Goal: Information Seeking & Learning: Learn about a topic

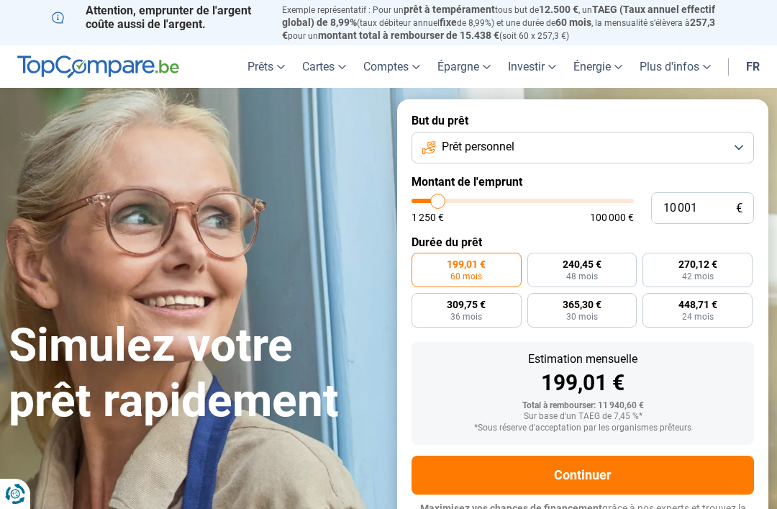
type input "13 250"
type input "13250"
type input "15 000"
type input "15000"
type input "16 250"
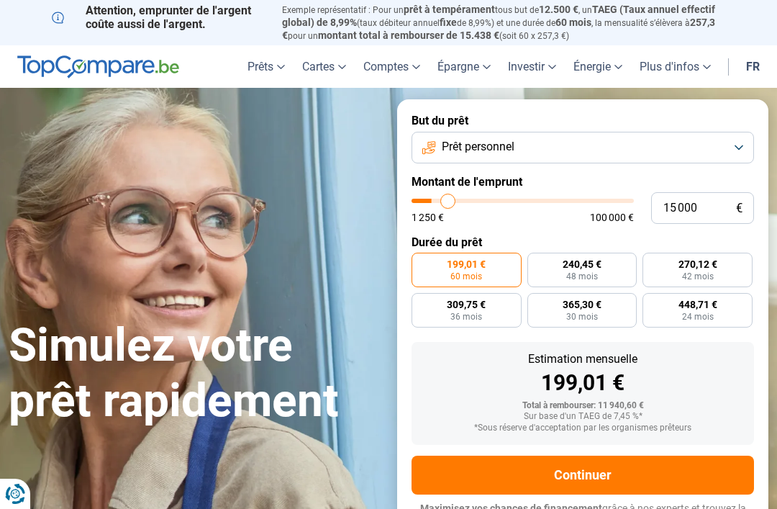
type input "16250"
type input "17 250"
type input "17250"
type input "19 750"
type input "19750"
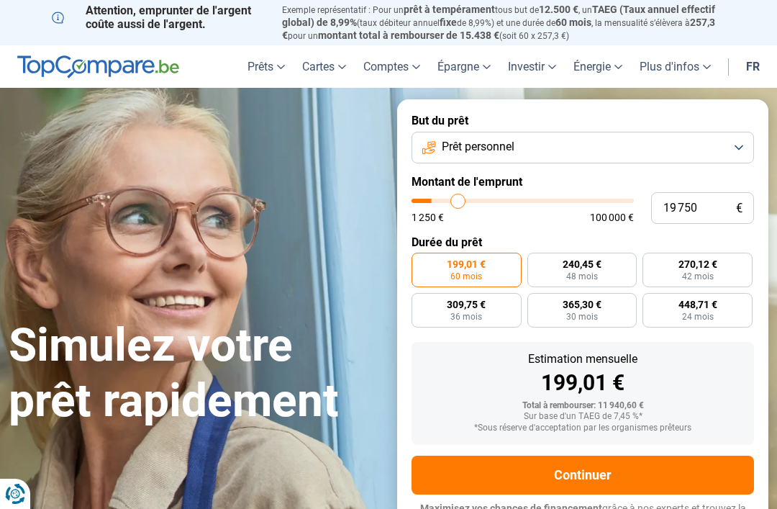
type input "21 750"
type input "21750"
type input "24 250"
type input "24250"
type input "26 250"
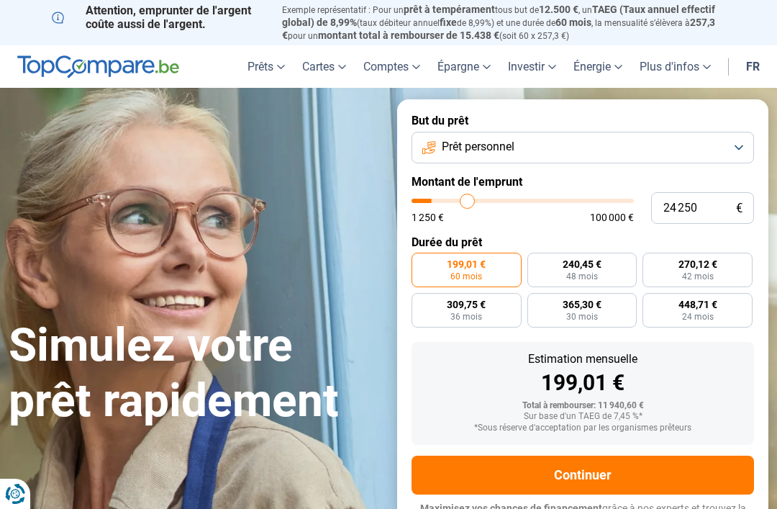
type input "26250"
type input "28 250"
type input "28250"
type input "30 750"
type input "30750"
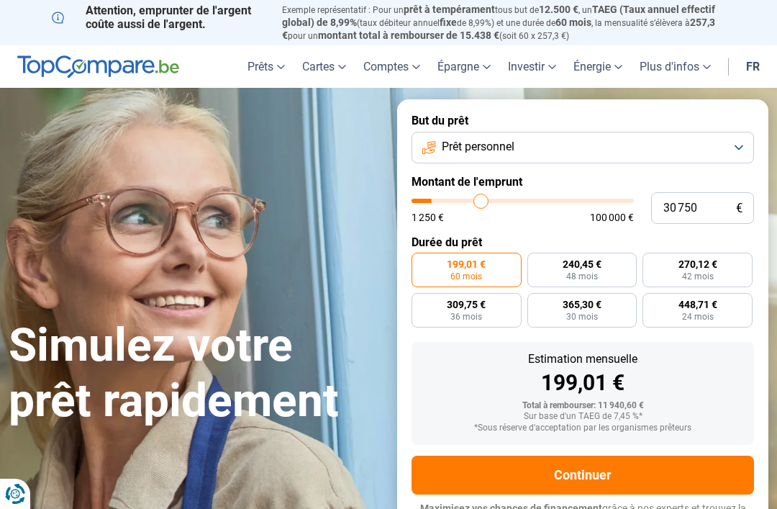
type input "33 500"
type input "33500"
type input "36 000"
type input "36000"
type input "38 000"
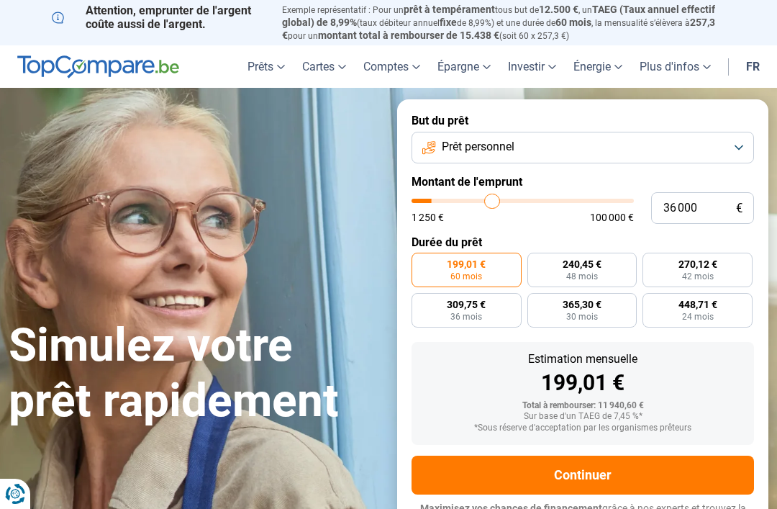
type input "38000"
type input "40 000"
type input "40000"
type input "41 750"
type input "41750"
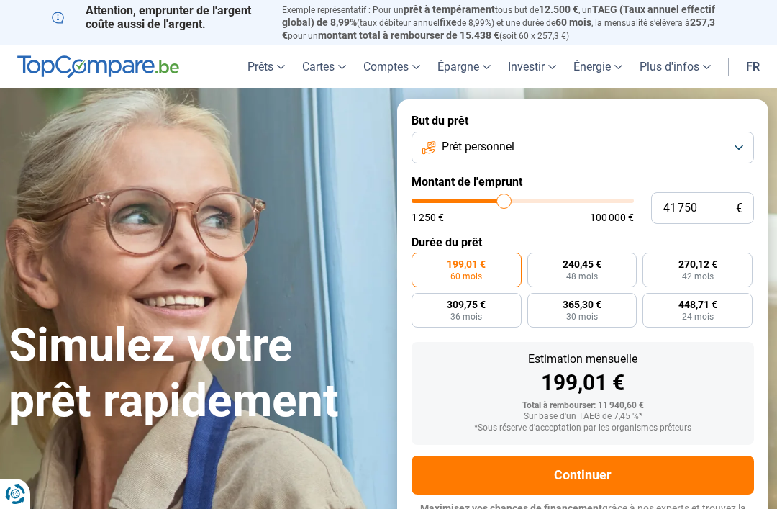
type input "43 250"
type input "43250"
type input "43 750"
type input "43750"
type input "44 500"
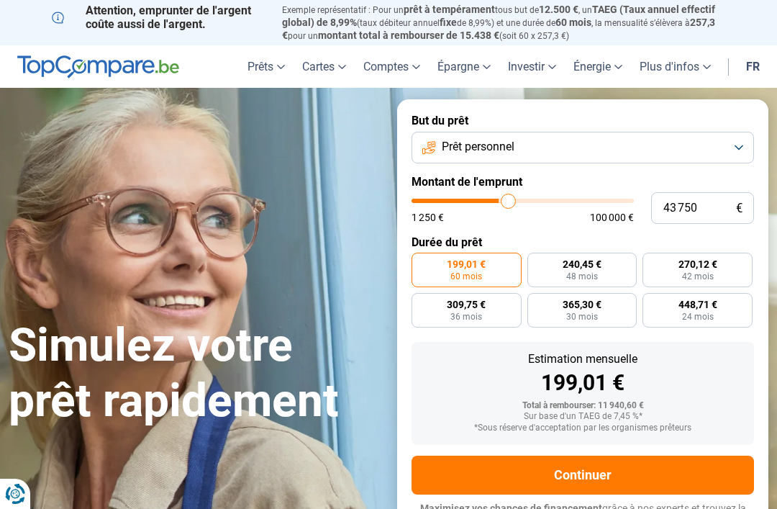
type input "44500"
type input "45 000"
type input "45000"
type input "45 500"
type input "45500"
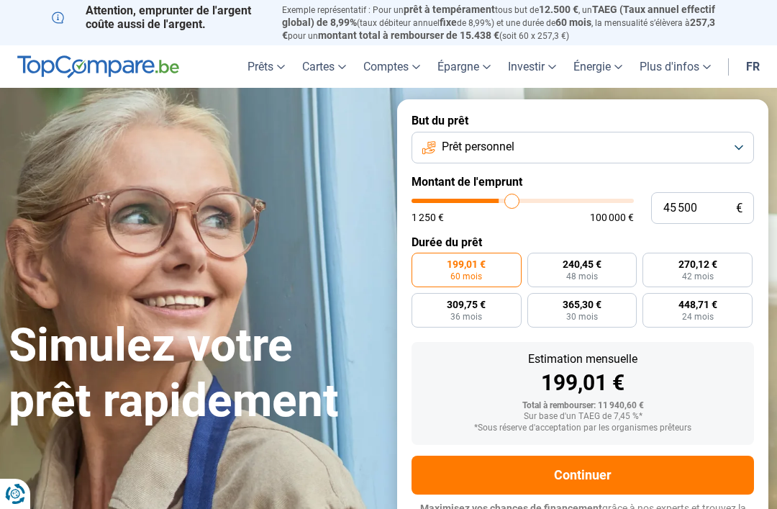
type input "46 000"
type input "46000"
type input "46 250"
type input "46250"
type input "46 750"
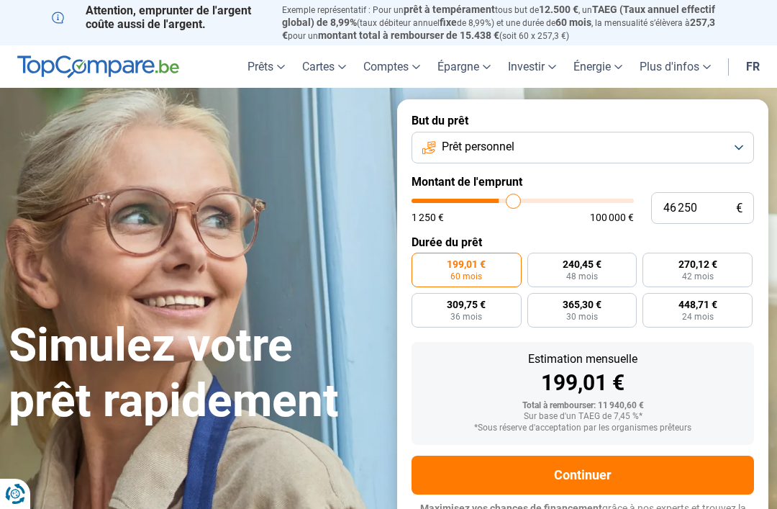
type input "46750"
type input "46 250"
type input "46250"
type input "45 000"
type input "45000"
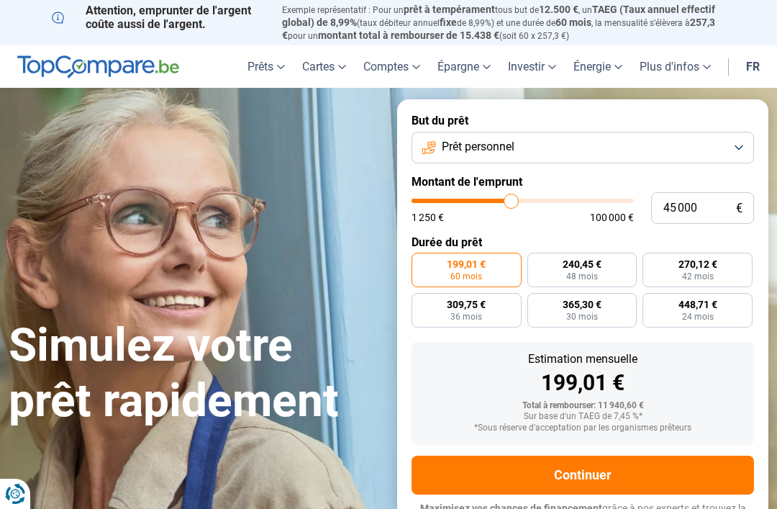
type input "43 500"
type input "43500"
type input "41 500"
type input "41500"
type input "39 000"
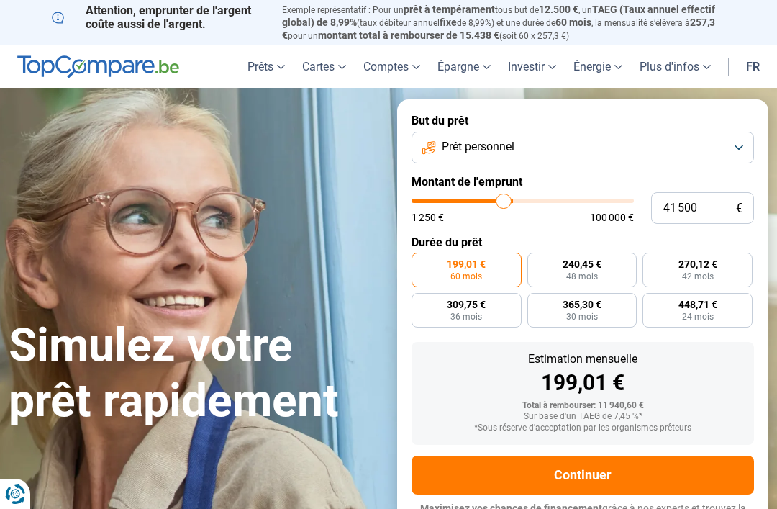
type input "39000"
type input "37 250"
type input "37250"
type input "35 000"
type input "35000"
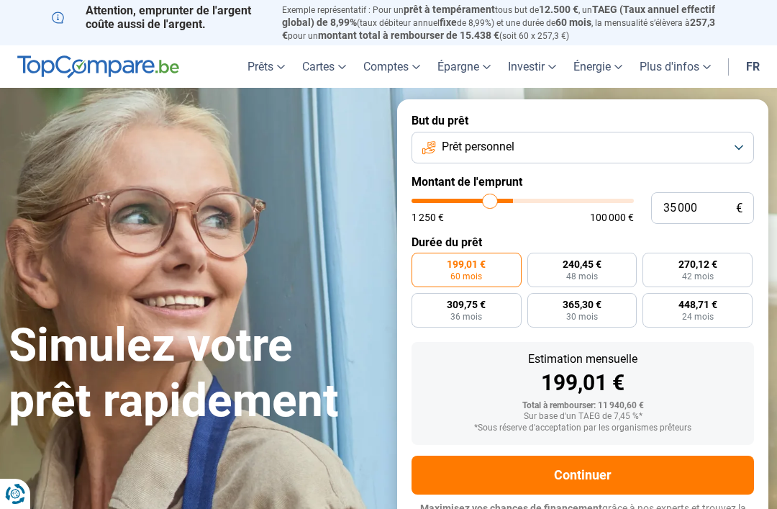
type input "33 250"
type input "33250"
type input "31 000"
type input "31000"
type input "29 500"
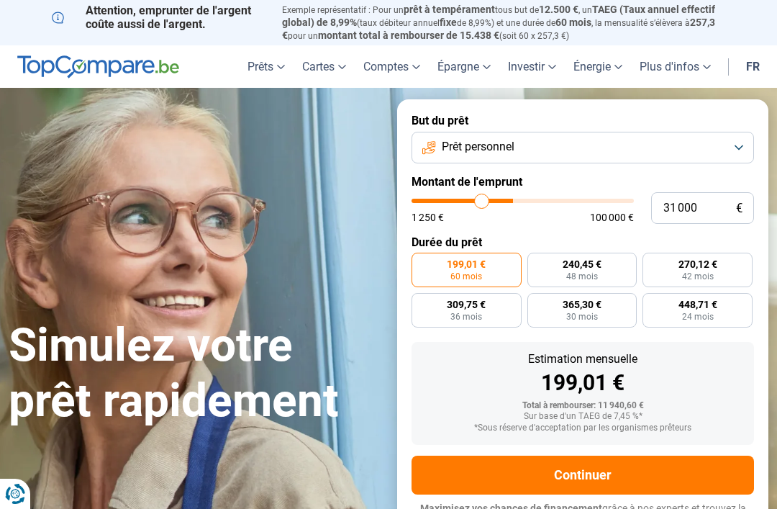
type input "29500"
type input "28 250"
type input "28250"
type input "27 750"
type input "27750"
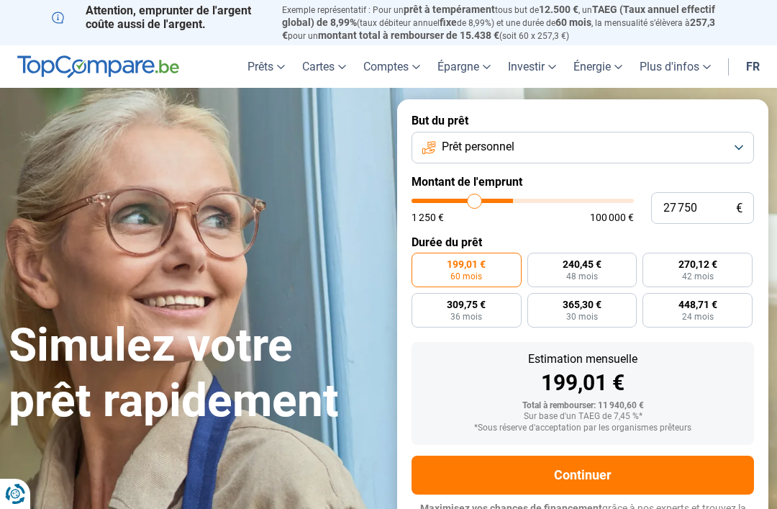
type input "27 000"
type input "27000"
type input "26 750"
type input "26750"
type input "26 000"
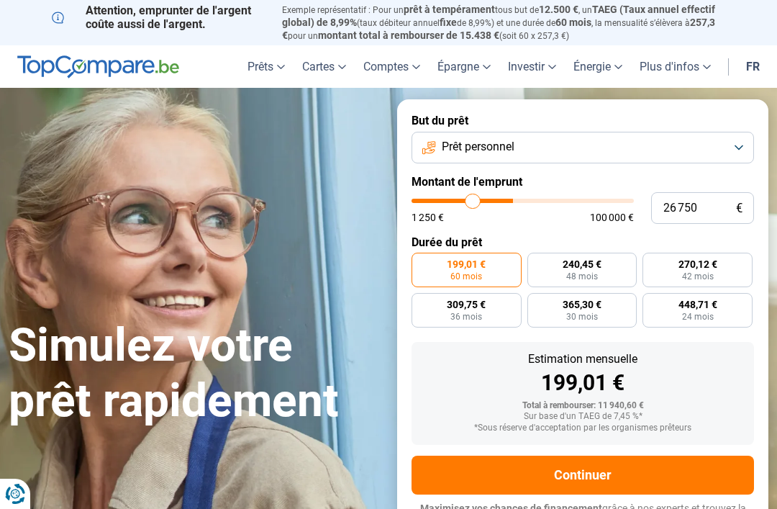
type input "26000"
type input "25 500"
type input "25500"
type input "25 250"
type input "25250"
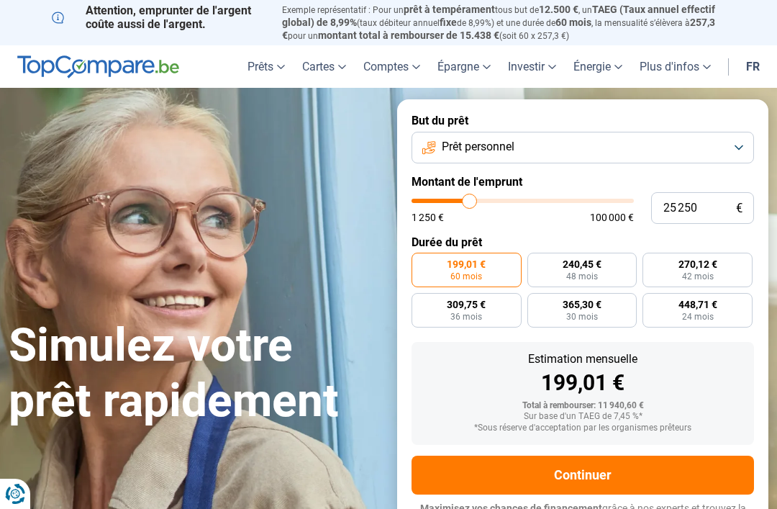
type input "26 000"
type input "26000"
type input "26 750"
type input "26750"
type input "27 750"
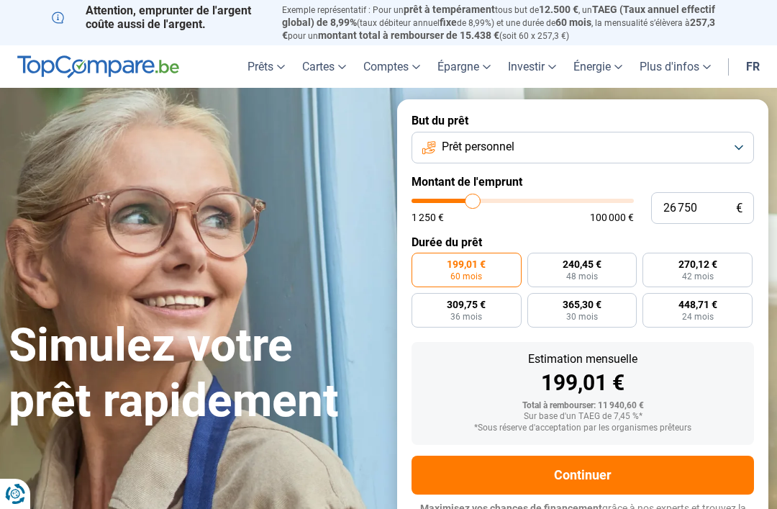
type input "27750"
type input "28 750"
type input "28750"
type input "29 750"
type input "29750"
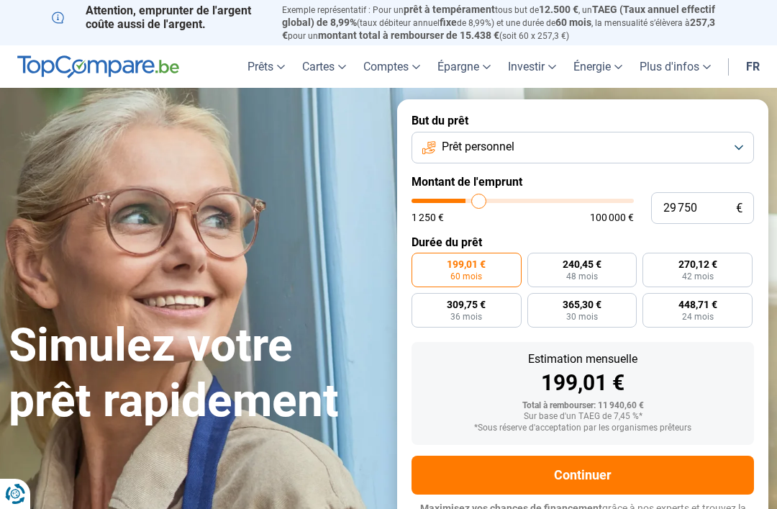
type input "30 750"
type input "30750"
type input "31 500"
type input "31500"
type input "31 750"
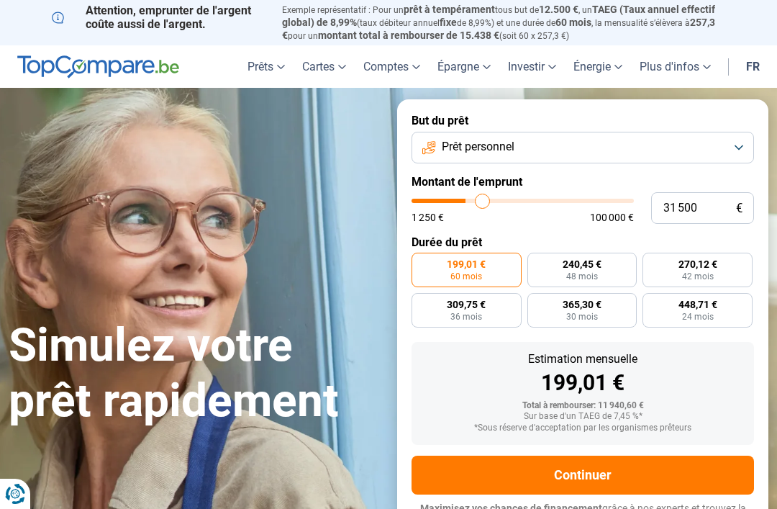
type input "31750"
type input "32 250"
type input "32250"
type input "32 500"
type input "32500"
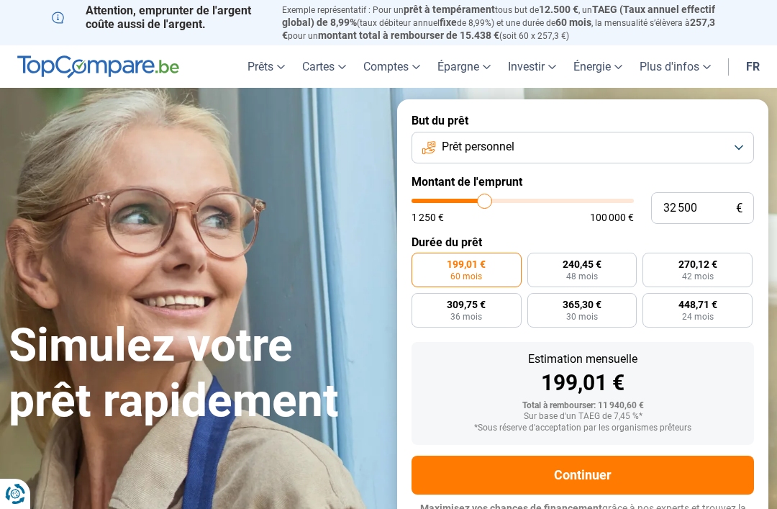
type input "32 250"
type input "32250"
type input "31 750"
type input "31750"
type input "31 500"
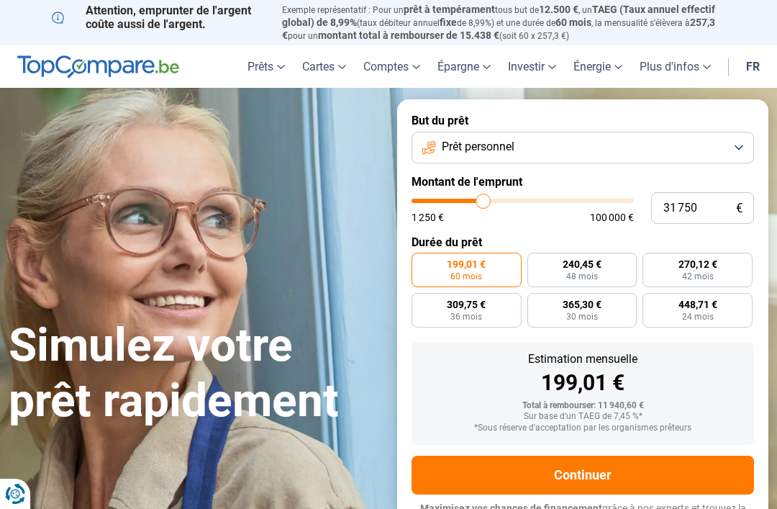
type input "31500"
type input "31 000"
type input "31000"
type input "30 750"
type input "30750"
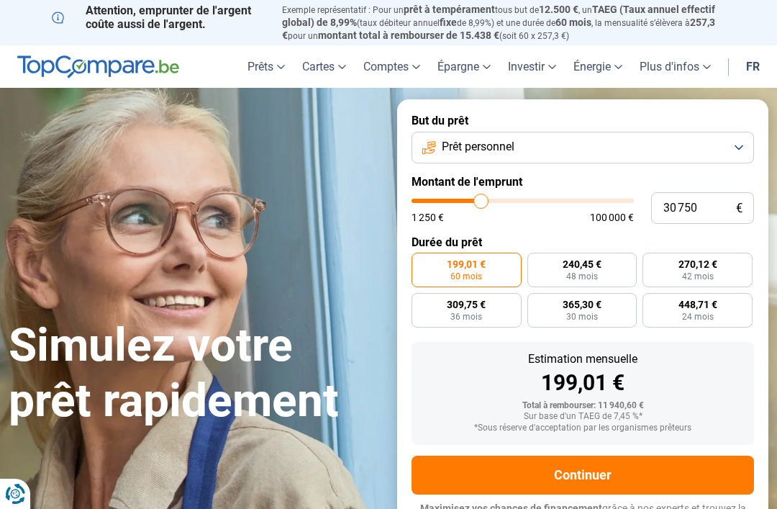
radio input "false"
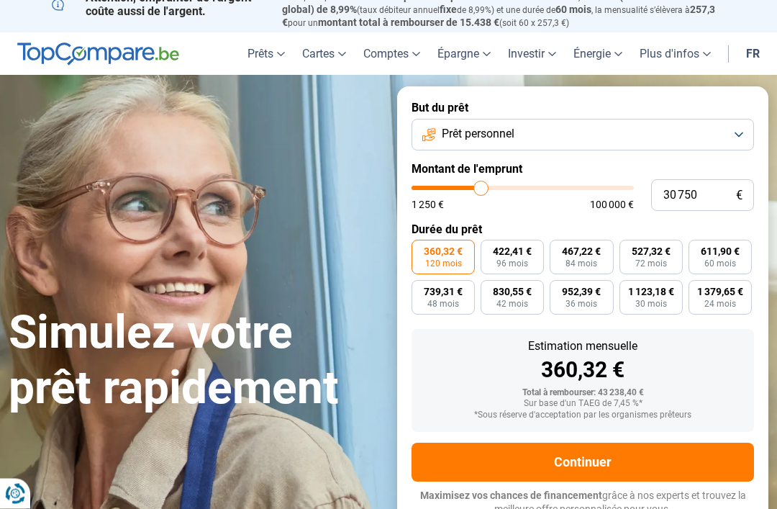
scroll to position [14, 0]
